Goal: Transaction & Acquisition: Book appointment/travel/reservation

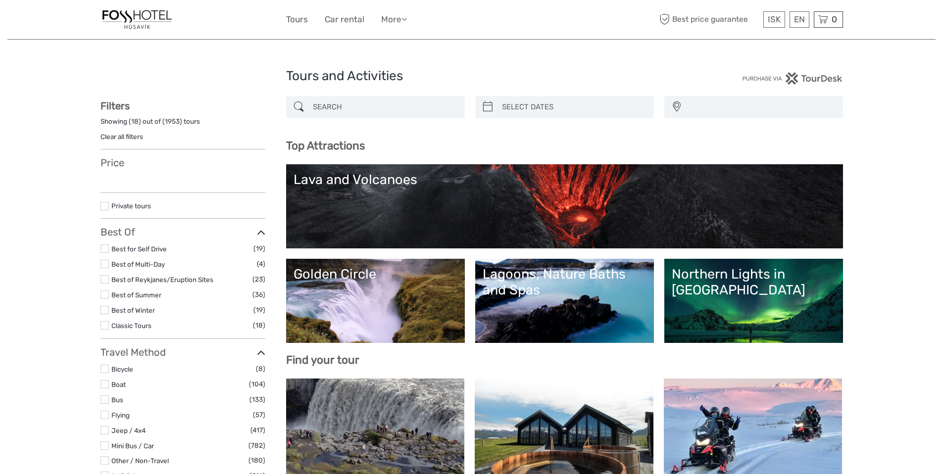
select select
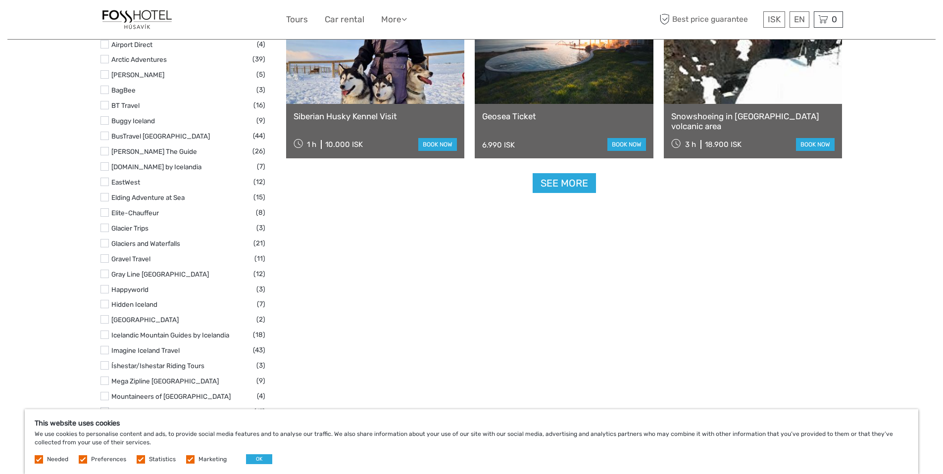
scroll to position [1178, 0]
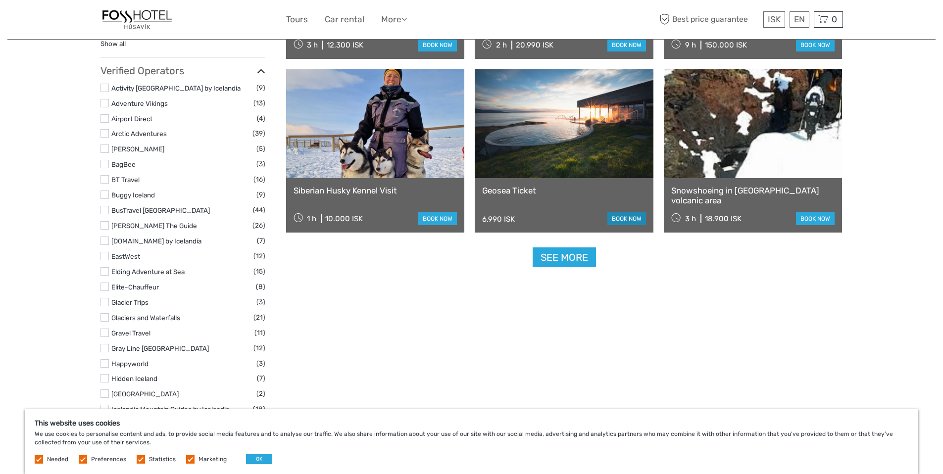
click at [627, 220] on link "book now" at bounding box center [626, 218] width 39 height 13
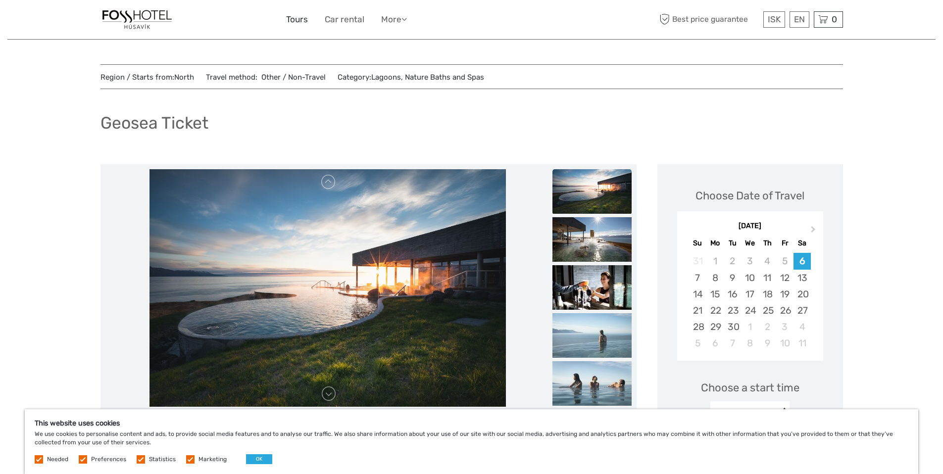
click at [296, 19] on link "Tours" at bounding box center [297, 19] width 22 height 14
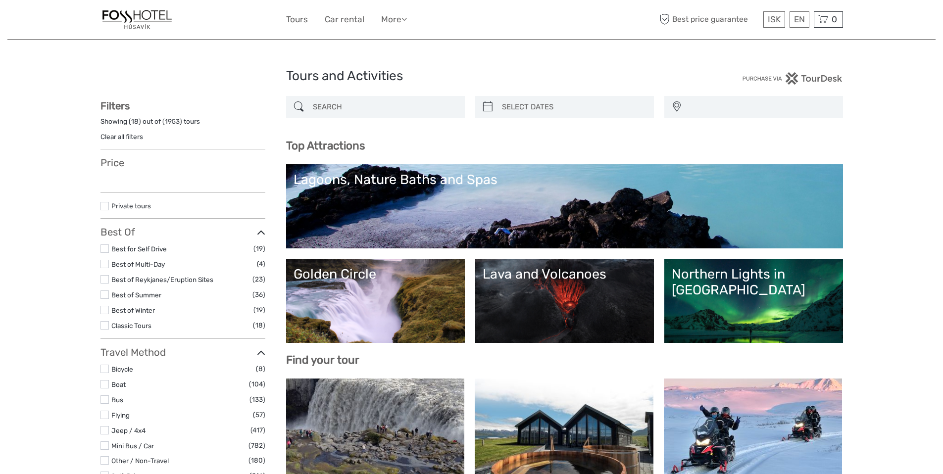
select select
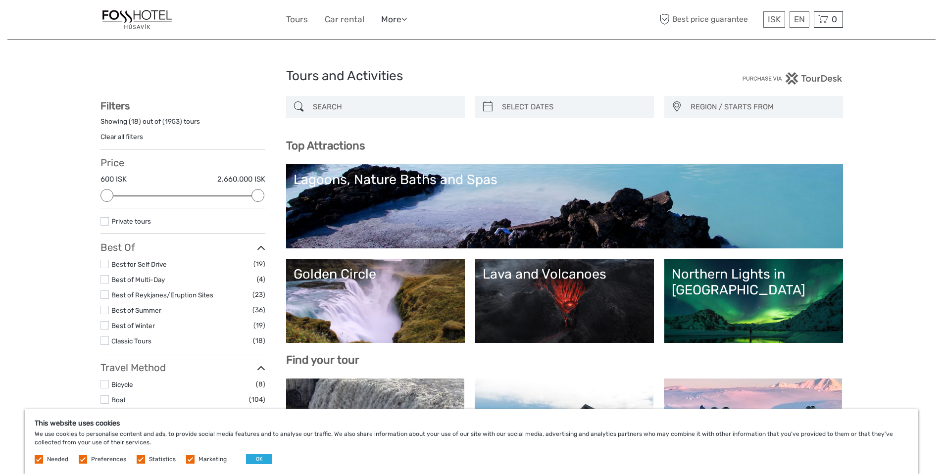
click at [395, 20] on link "More" at bounding box center [394, 19] width 26 height 14
click at [386, 63] on link "Back to Hotel" at bounding box center [376, 61] width 59 height 19
